Goal: Find specific page/section: Locate item on page

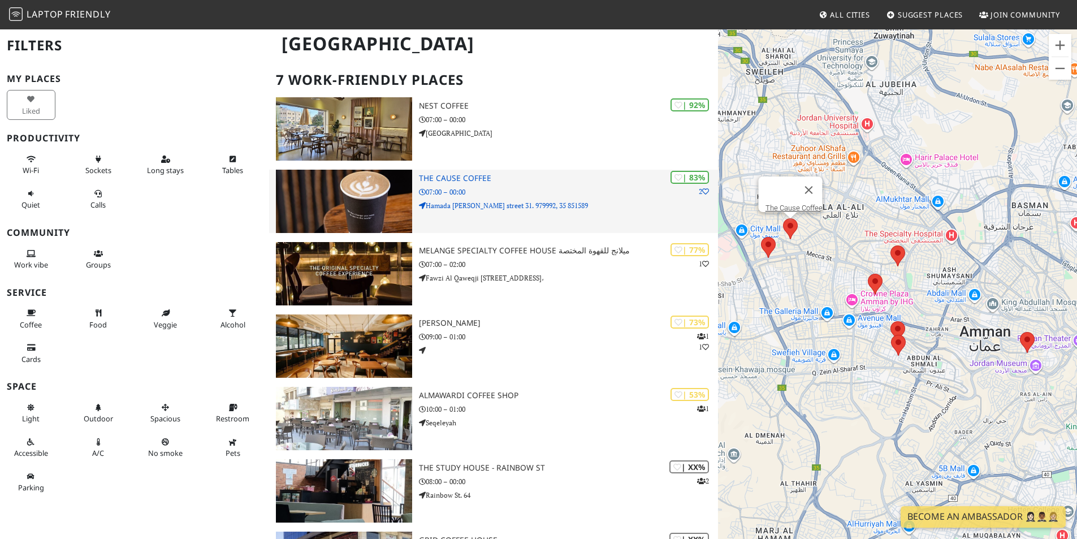
scroll to position [57, 0]
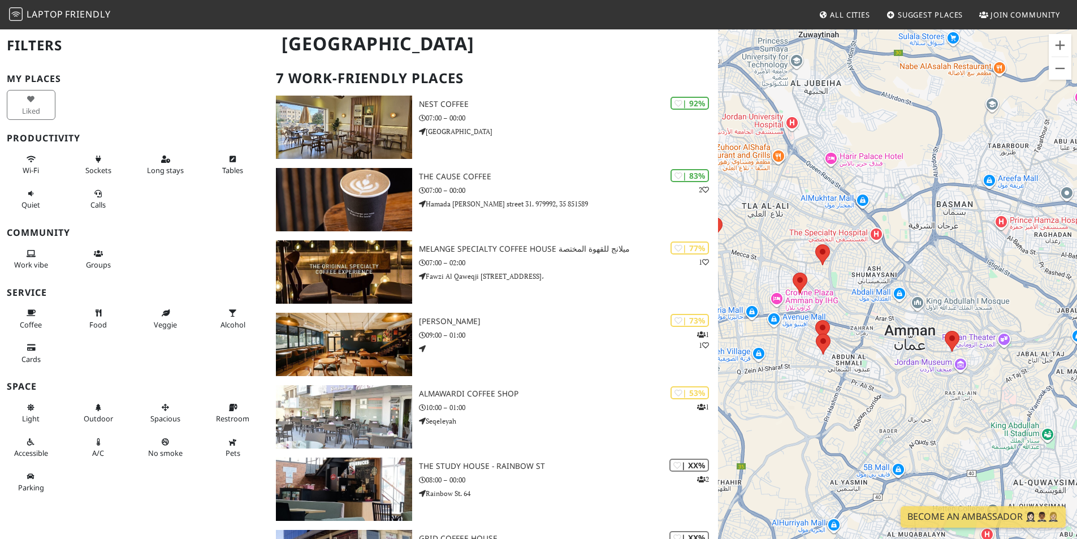
drag, startPoint x: 752, startPoint y: 301, endPoint x: 690, endPoint y: 306, distance: 62.9
click at [690, 306] on div "[GEOGRAPHIC_DATA] Filters My Places Liked Productivity Wi-Fi Sockets Long stays…" at bounding box center [538, 323] width 1077 height 703
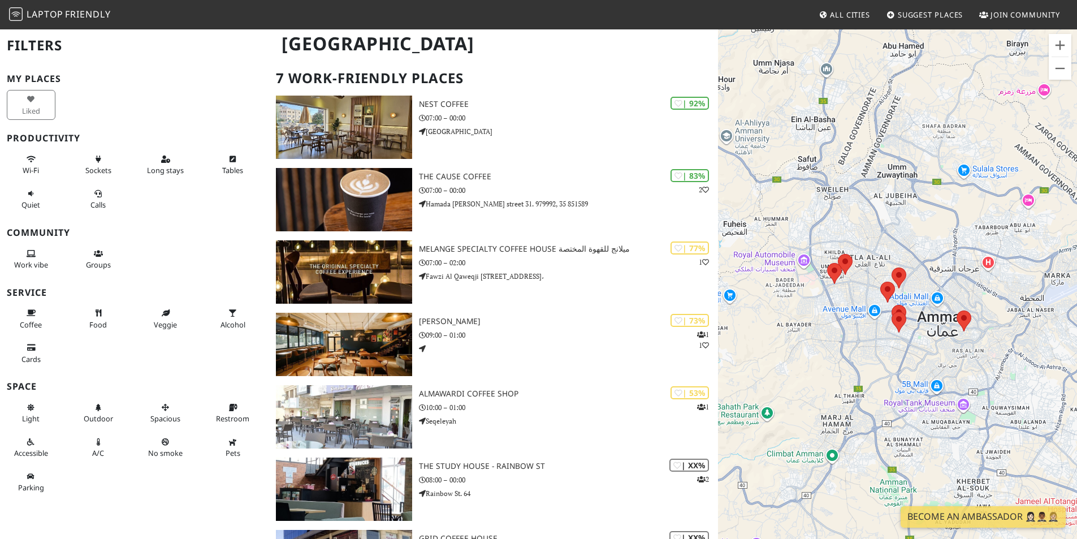
drag, startPoint x: 995, startPoint y: 277, endPoint x: 937, endPoint y: 302, distance: 63.5
click at [937, 302] on div "To navigate, press the arrow keys." at bounding box center [897, 297] width 359 height 539
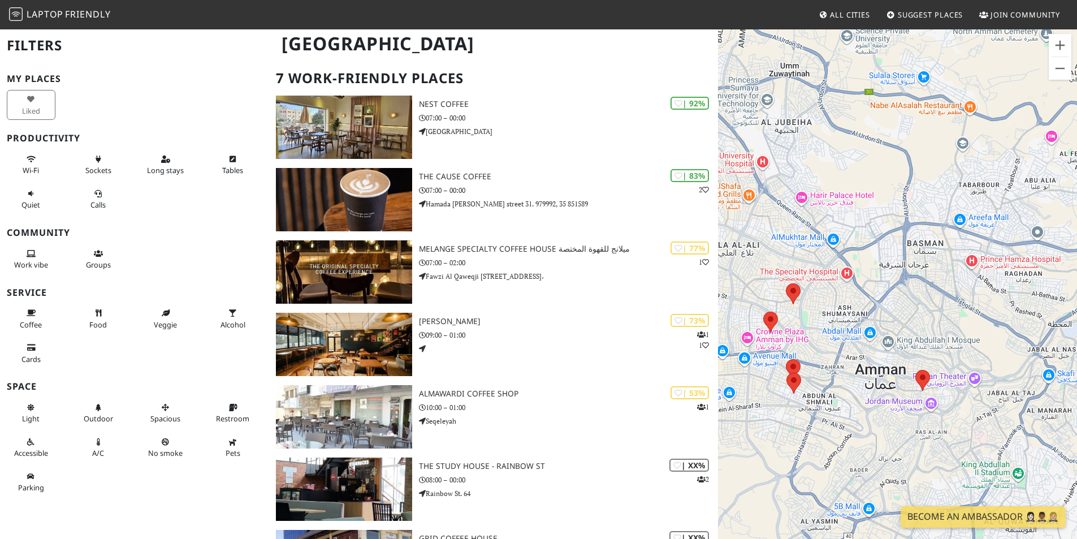
drag, startPoint x: 833, startPoint y: 311, endPoint x: 892, endPoint y: 297, distance: 60.5
click at [892, 297] on div "To navigate, press the arrow keys." at bounding box center [897, 297] width 359 height 539
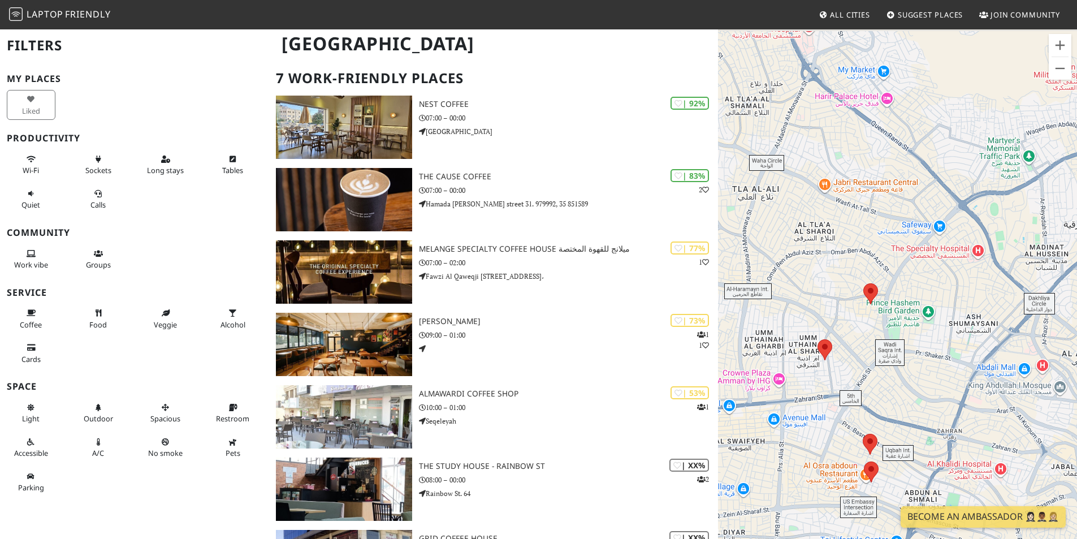
drag, startPoint x: 854, startPoint y: 295, endPoint x: 917, endPoint y: 311, distance: 65.5
click at [917, 311] on div "To navigate, press the arrow keys." at bounding box center [897, 297] width 359 height 539
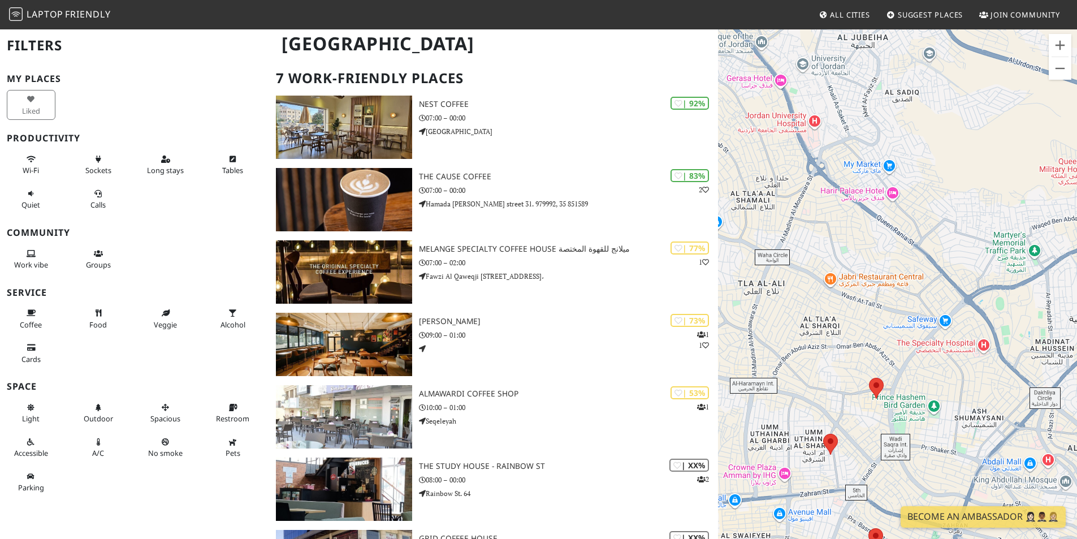
drag, startPoint x: 930, startPoint y: 274, endPoint x: 912, endPoint y: 366, distance: 93.3
click at [915, 371] on div "To navigate, press the arrow keys." at bounding box center [897, 297] width 359 height 539
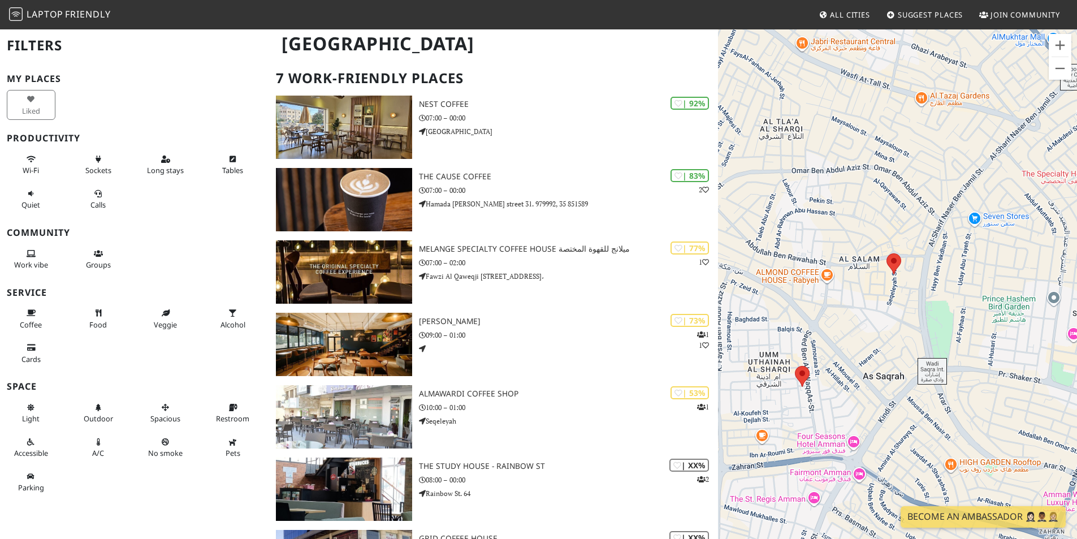
drag, startPoint x: 950, startPoint y: 287, endPoint x: 886, endPoint y: 332, distance: 78.3
click at [886, 332] on div "To navigate, press the arrow keys." at bounding box center [897, 297] width 359 height 539
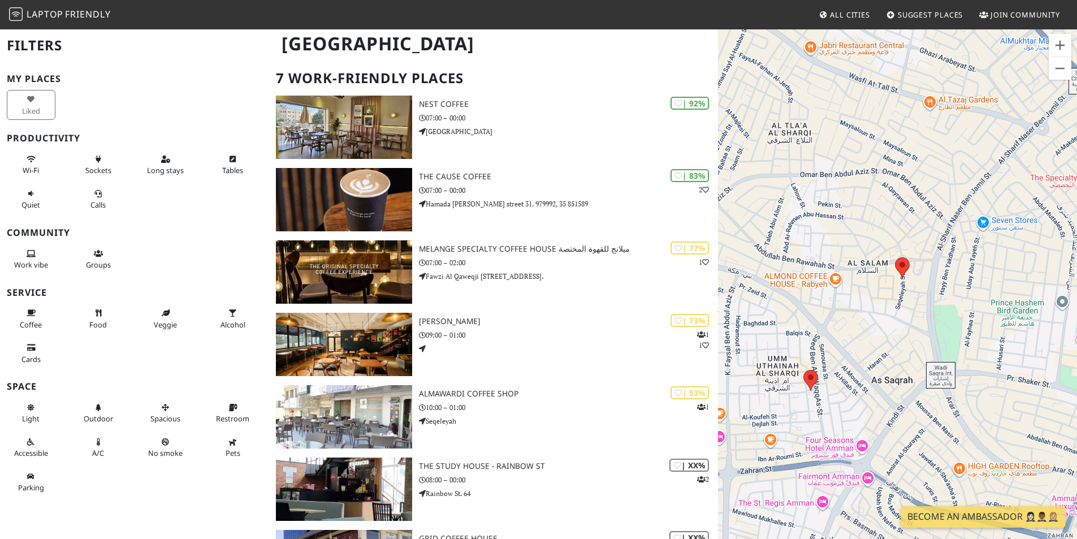
drag, startPoint x: 838, startPoint y: 331, endPoint x: 847, endPoint y: 334, distance: 9.9
click at [847, 333] on div "To navigate, press the arrow keys." at bounding box center [897, 297] width 359 height 539
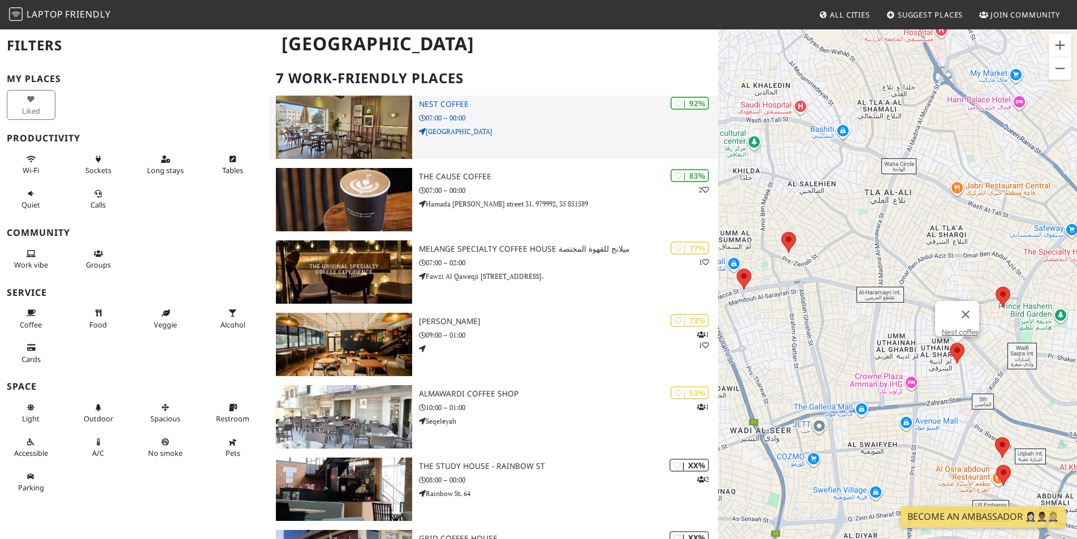
click at [324, 98] on img at bounding box center [344, 127] width 136 height 63
click at [341, 123] on img at bounding box center [344, 127] width 136 height 63
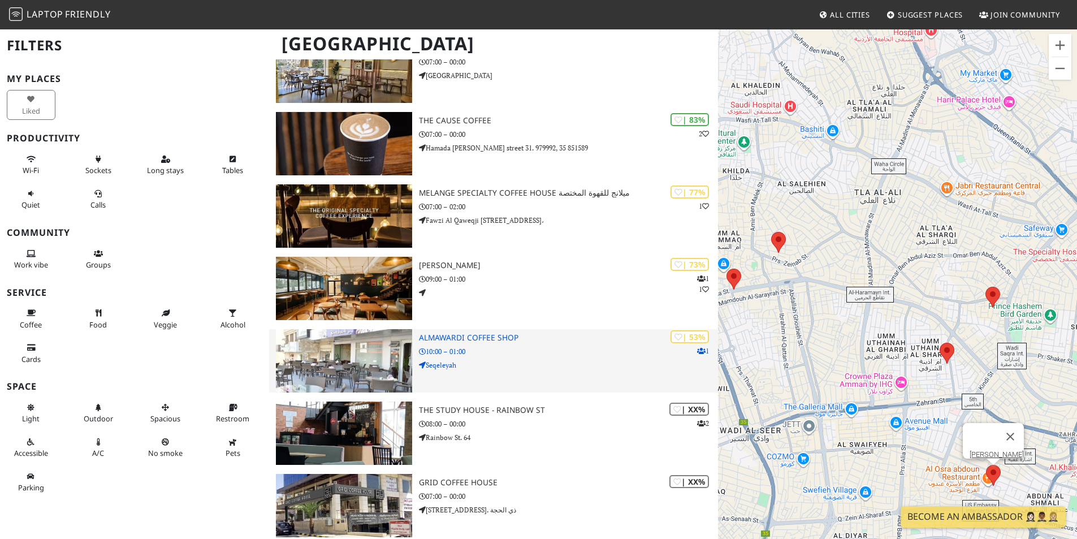
scroll to position [113, 0]
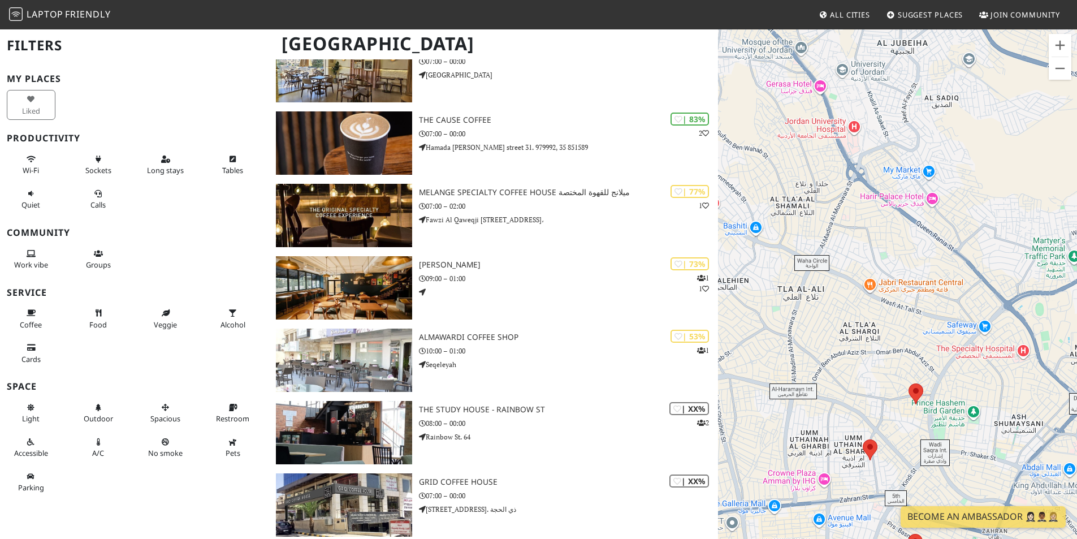
drag, startPoint x: 932, startPoint y: 308, endPoint x: 855, endPoint y: 404, distance: 122.6
click at [855, 404] on div "To navigate, press the arrow keys." at bounding box center [897, 297] width 359 height 539
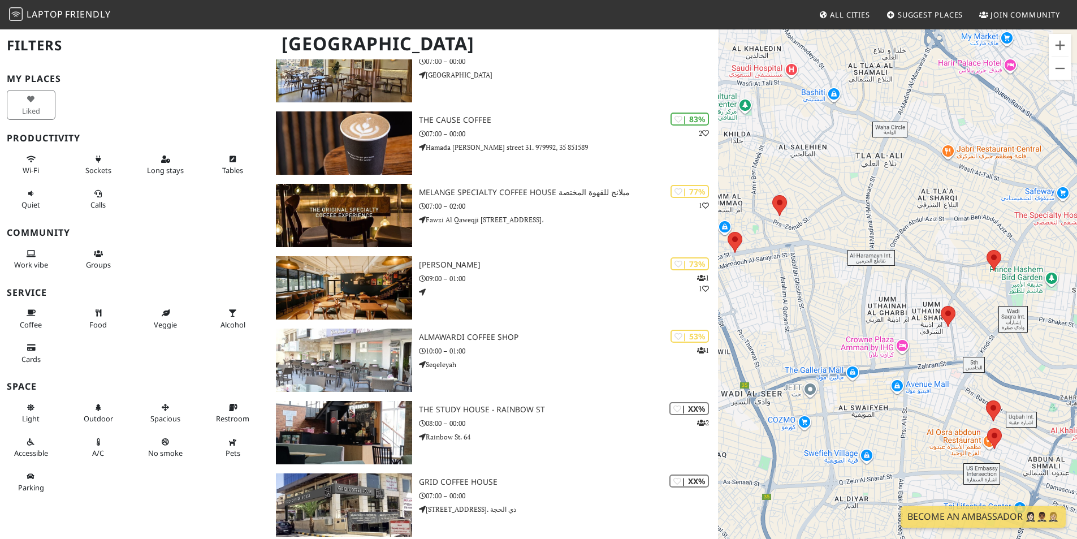
drag, startPoint x: 789, startPoint y: 312, endPoint x: 873, endPoint y: 221, distance: 124.0
click at [873, 221] on div "To navigate, press the arrow keys." at bounding box center [897, 297] width 359 height 539
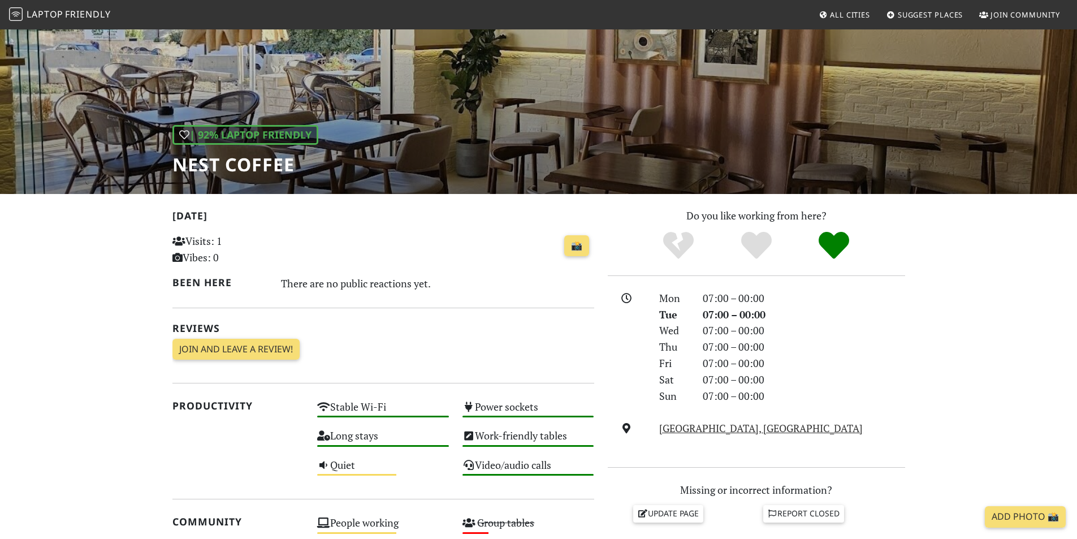
scroll to position [57, 0]
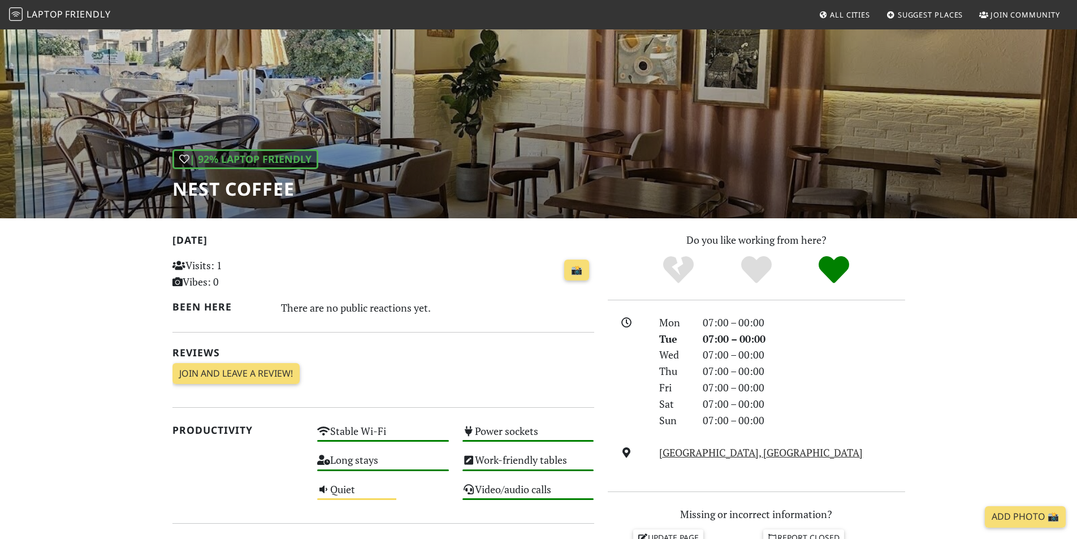
scroll to position [12, 0]
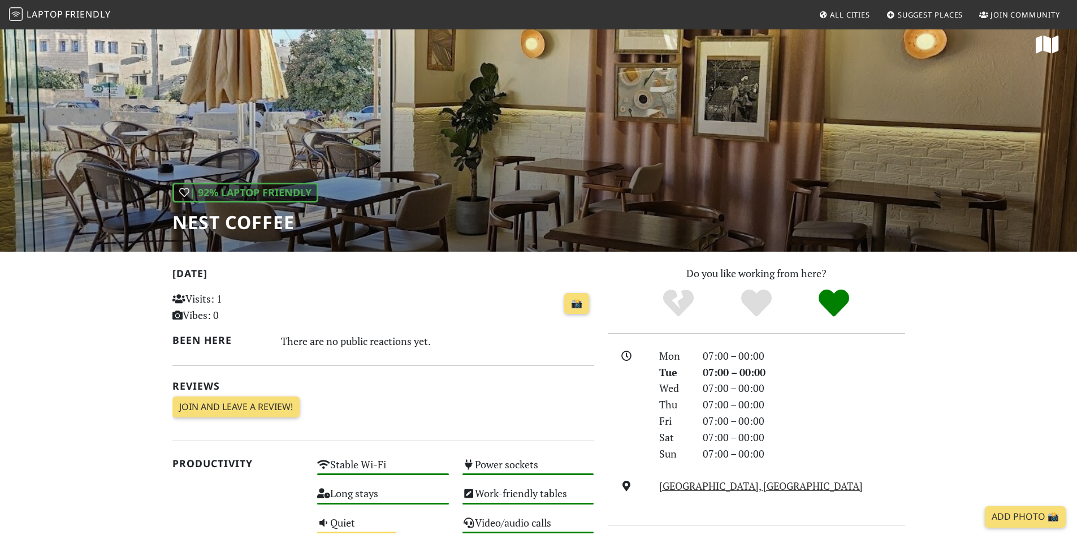
click at [670, 133] on div "| 92% Laptop Friendly Nest coffee" at bounding box center [538, 133] width 1077 height 235
